Goal: Entertainment & Leisure: Consume media (video, audio)

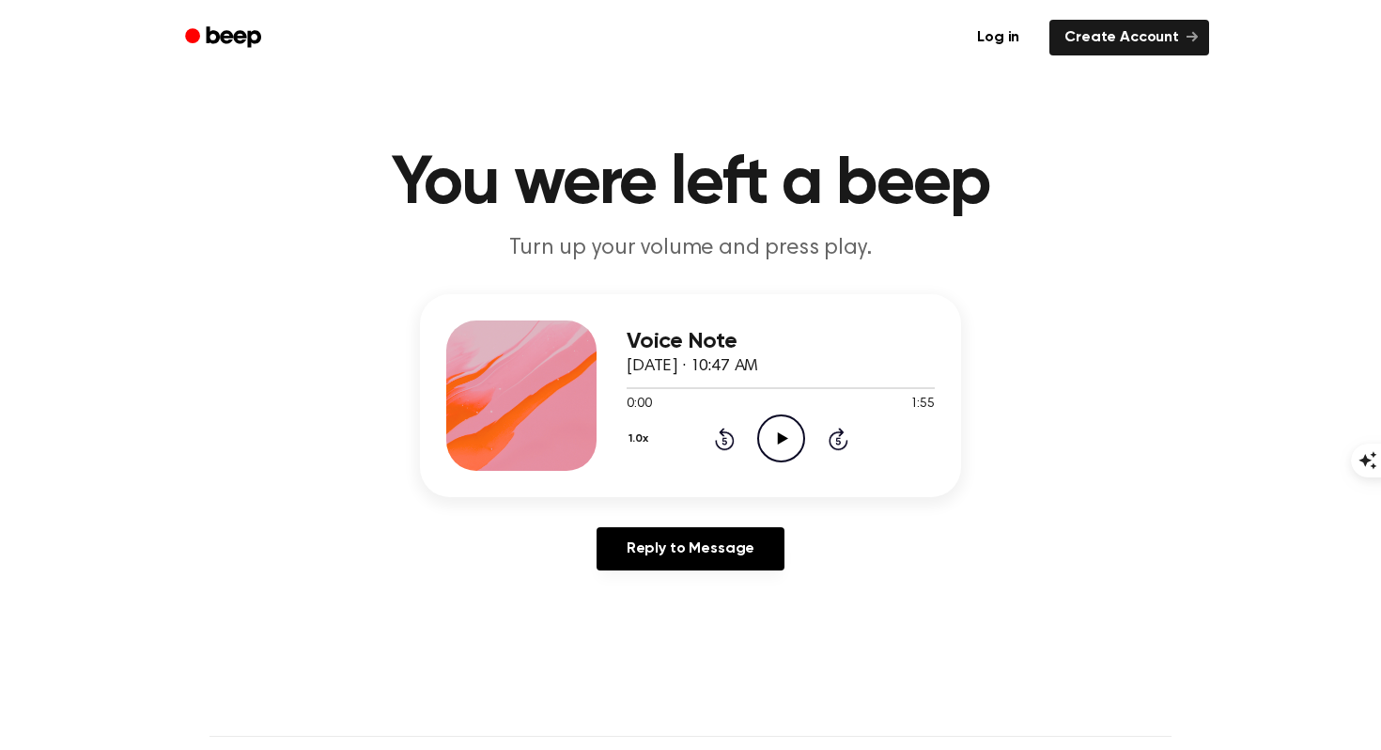
click at [776, 441] on icon "Play Audio" at bounding box center [781, 438] width 48 height 48
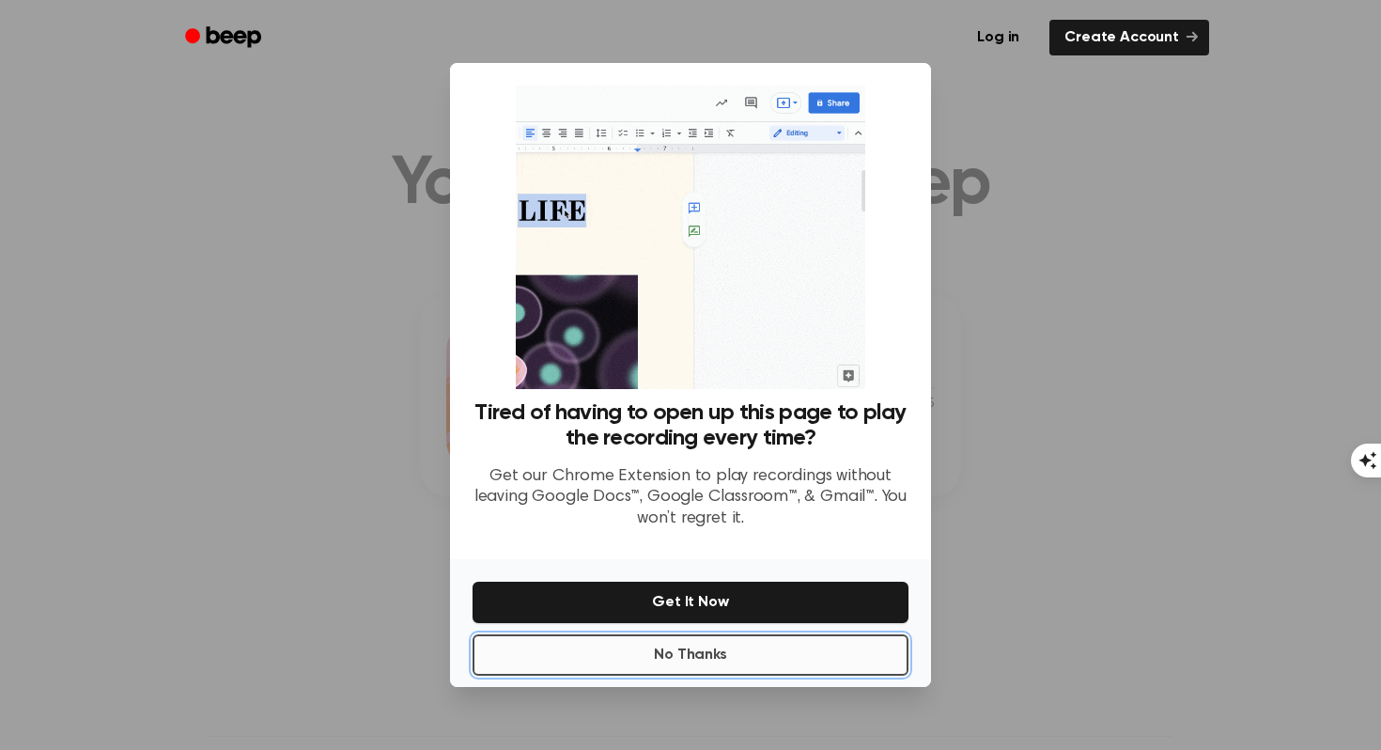
click at [662, 658] on button "No Thanks" at bounding box center [690, 654] width 436 height 41
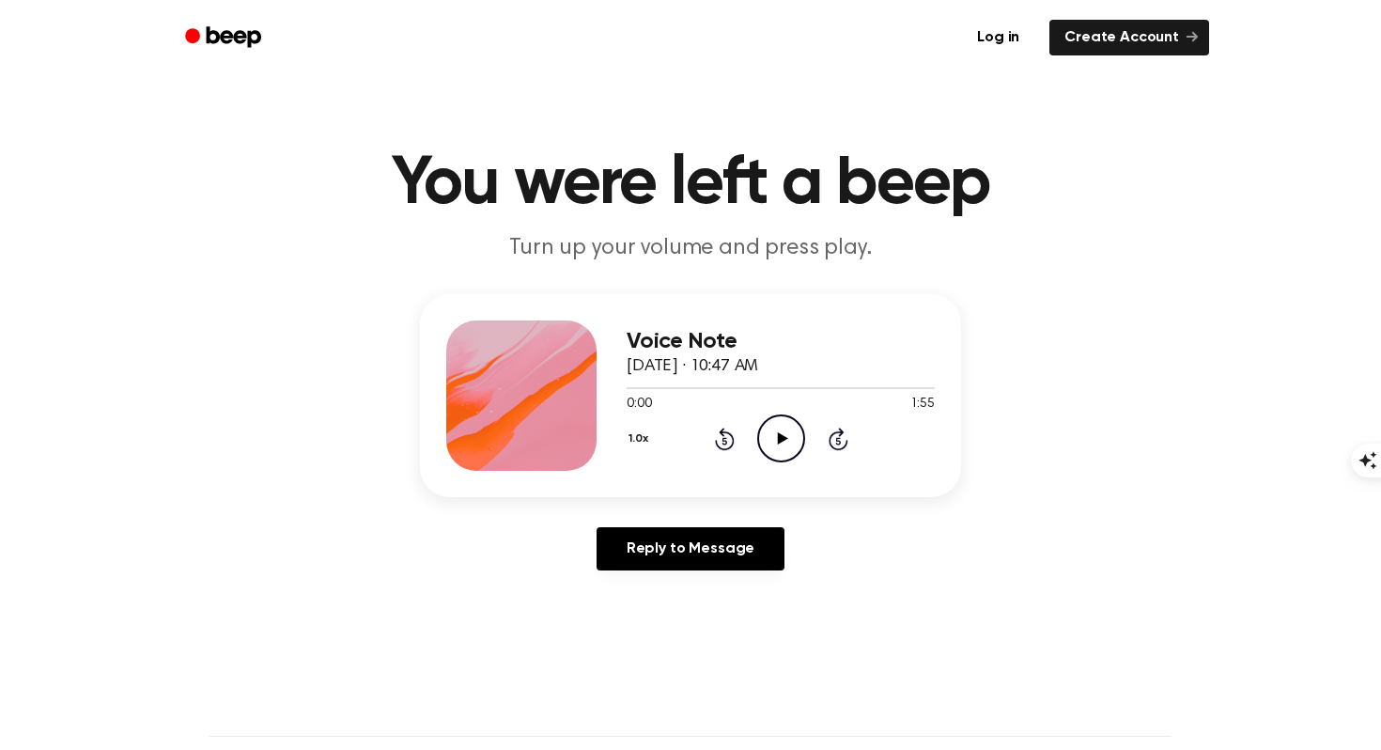
click at [784, 424] on icon "Play Audio" at bounding box center [781, 438] width 48 height 48
click at [789, 433] on icon "Pause Audio" at bounding box center [781, 438] width 48 height 48
click at [783, 438] on icon at bounding box center [782, 438] width 10 height 12
click at [782, 438] on icon at bounding box center [781, 438] width 8 height 12
